Goal: Check status: Check status

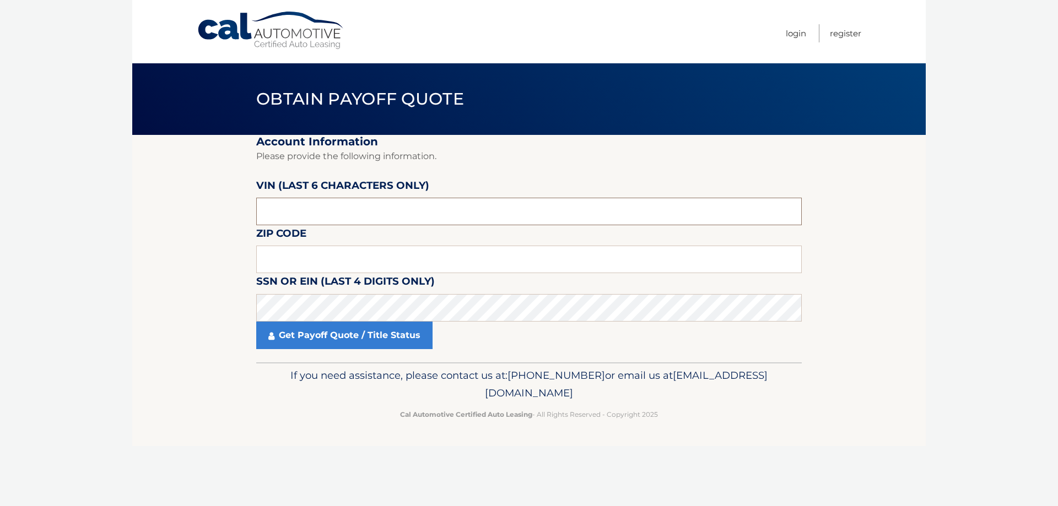
drag, startPoint x: 359, startPoint y: 208, endPoint x: 159, endPoint y: 219, distance: 199.7
click at [159, 219] on section "Account Information Please provide the following information. [PERSON_NAME] (la…" at bounding box center [528, 248] width 793 height 227
type input "012808"
click at [330, 257] on input "text" at bounding box center [528, 260] width 545 height 28
type input "07052"
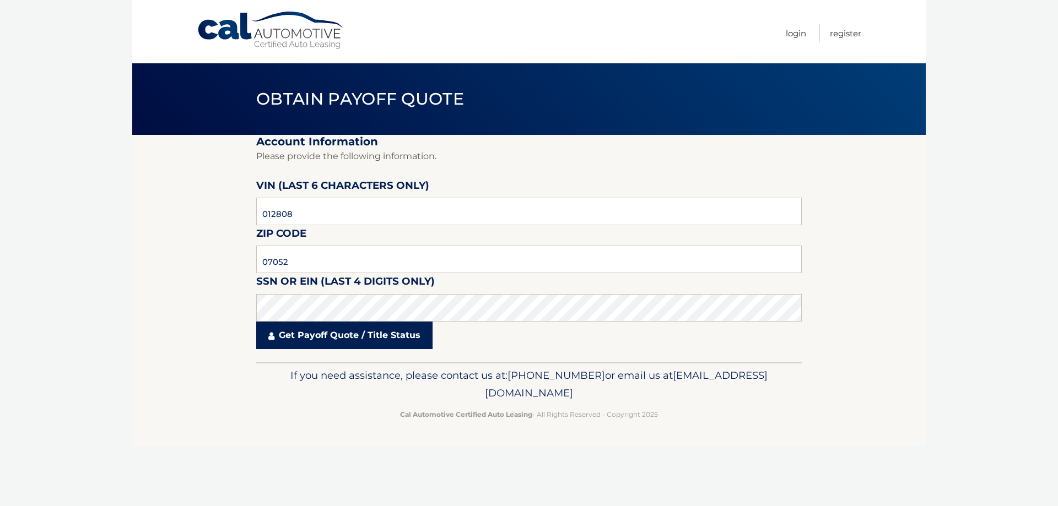
click at [332, 342] on link "Get Payoff Quote / Title Status" at bounding box center [344, 336] width 176 height 28
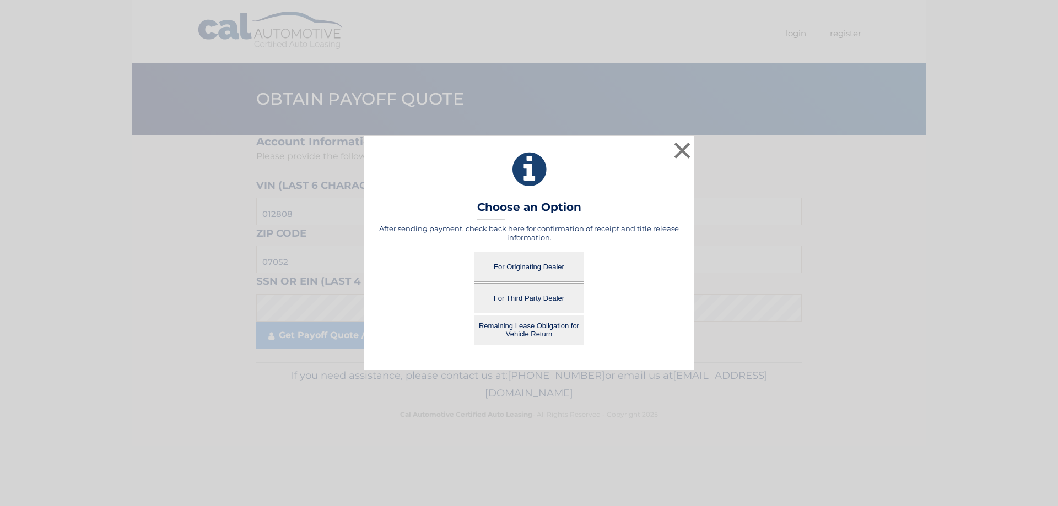
click at [528, 265] on button "For Originating Dealer" at bounding box center [529, 267] width 110 height 30
click at [539, 296] on button "For Third Party Dealer" at bounding box center [529, 298] width 110 height 30
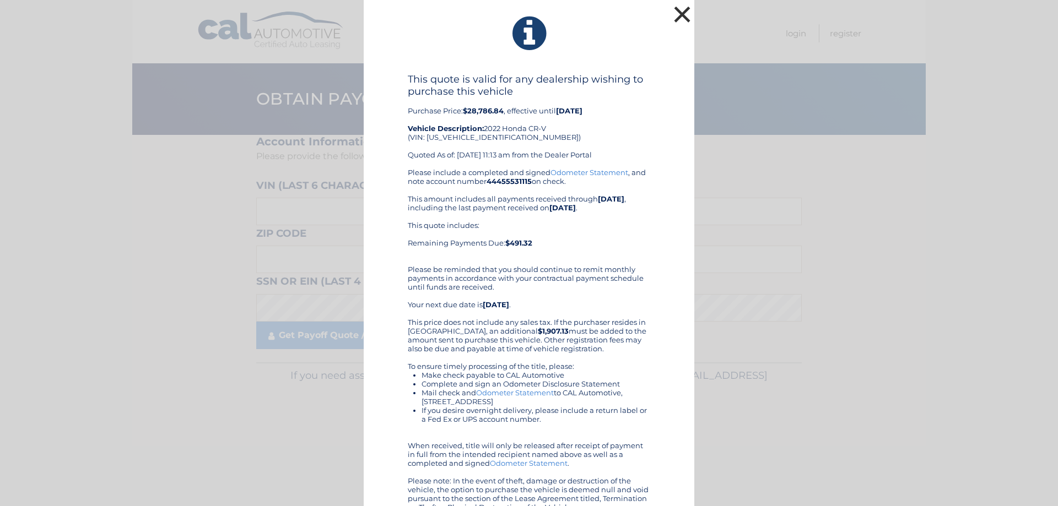
click at [674, 14] on button "×" at bounding box center [682, 14] width 22 height 22
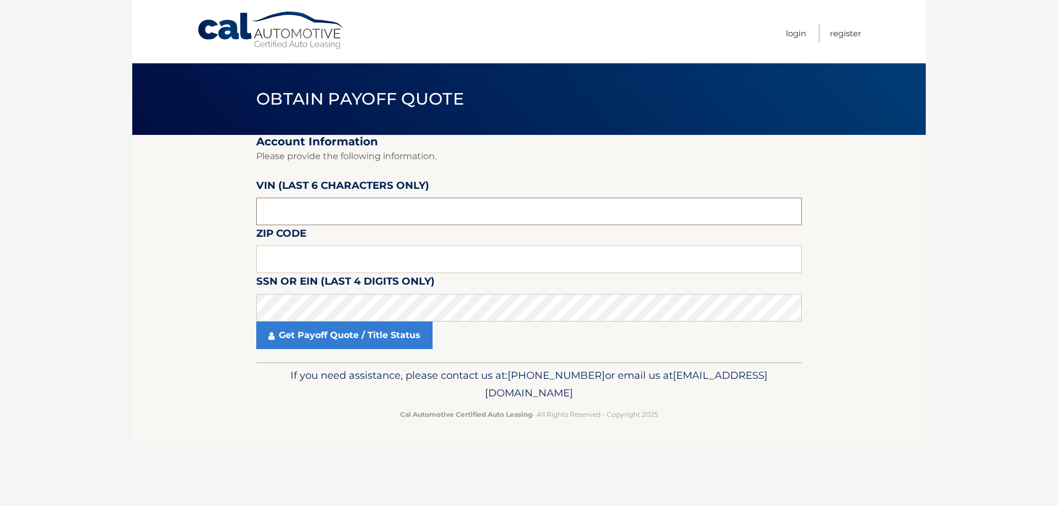
drag, startPoint x: 341, startPoint y: 211, endPoint x: 185, endPoint y: 229, distance: 157.4
click at [185, 229] on section "Account Information Please provide the following information. [PERSON_NAME] (la…" at bounding box center [528, 248] width 793 height 227
type input "012808"
click at [295, 268] on input "text" at bounding box center [528, 260] width 545 height 28
type input "07052"
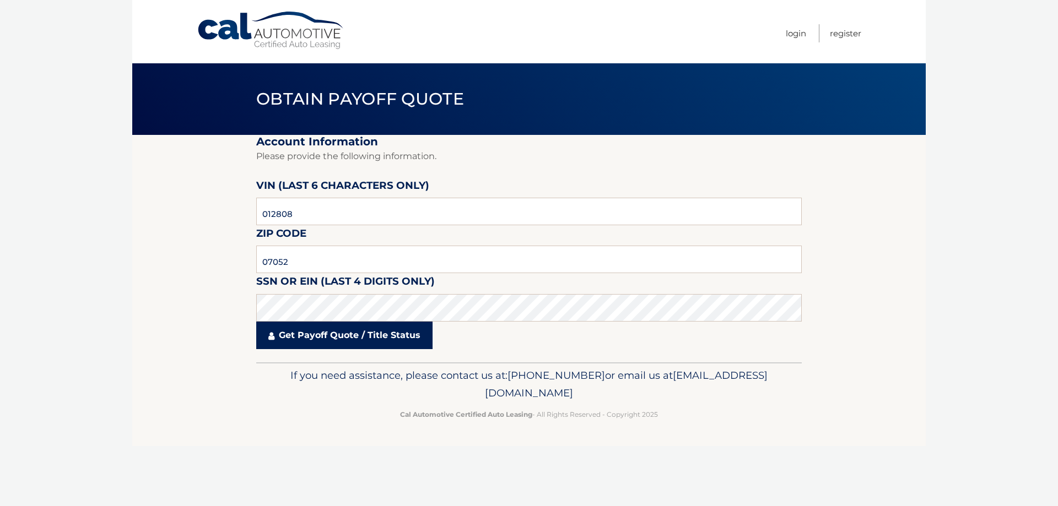
click at [360, 334] on link "Get Payoff Quote / Title Status" at bounding box center [344, 336] width 176 height 28
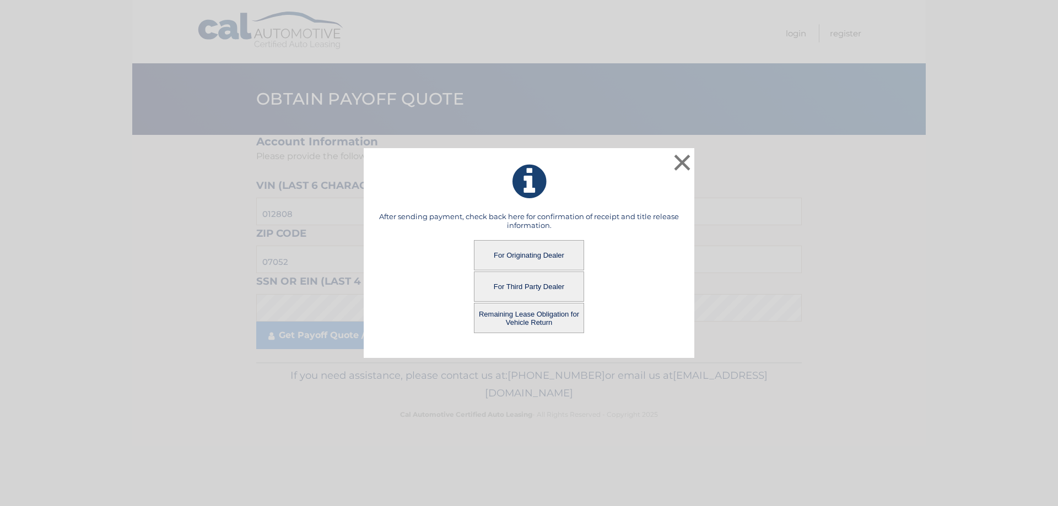
click at [528, 251] on button "For Originating Dealer" at bounding box center [529, 255] width 110 height 30
click at [531, 255] on button "For Originating Dealer" at bounding box center [529, 255] width 110 height 30
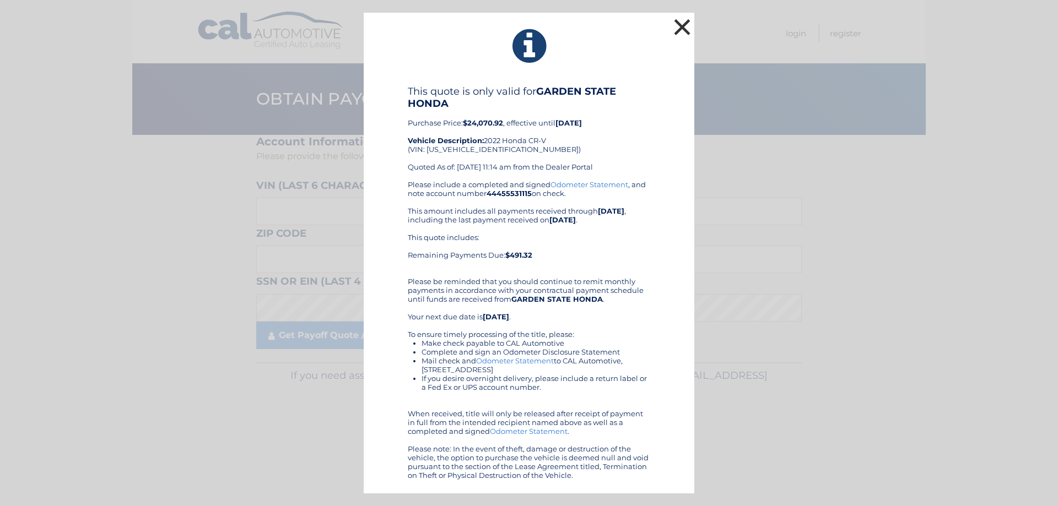
click at [681, 28] on button "×" at bounding box center [682, 27] width 22 height 22
